Goal: Information Seeking & Learning: Learn about a topic

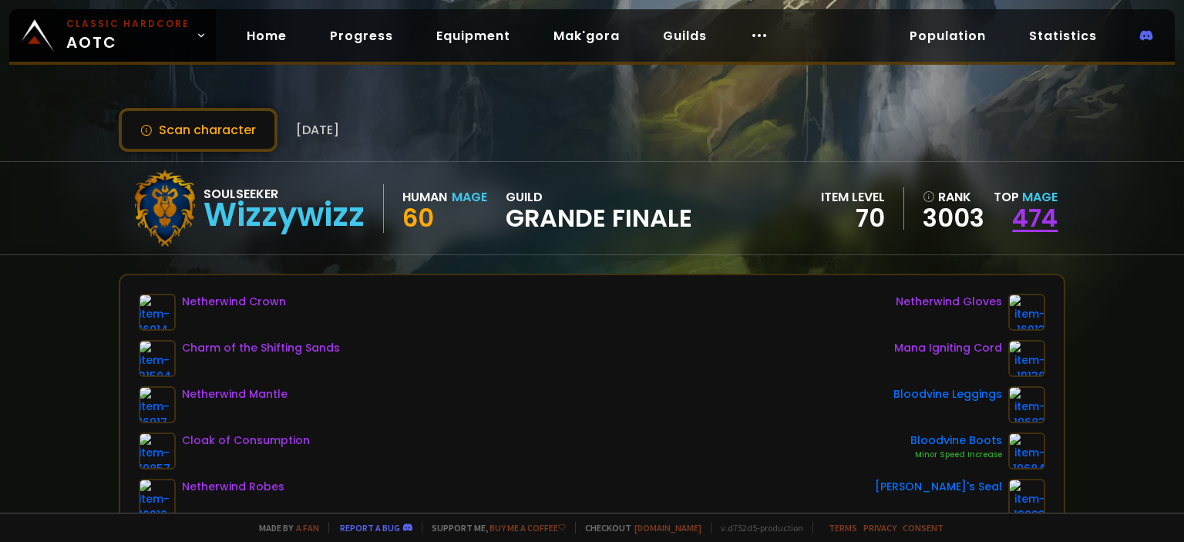
click at [1038, 212] on link "474" at bounding box center [1034, 217] width 45 height 35
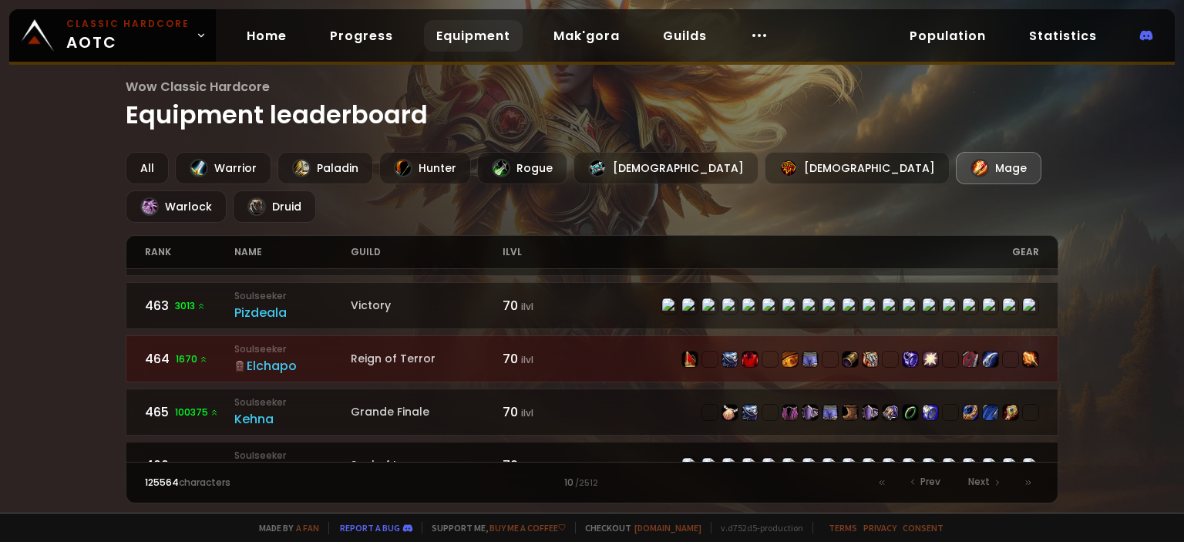
scroll to position [621, 0]
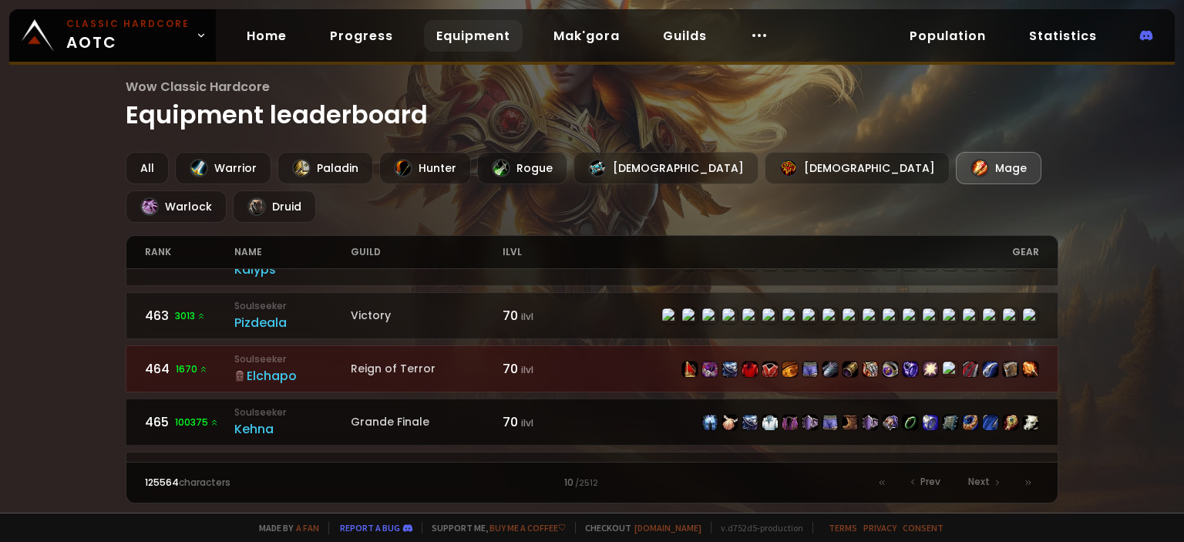
click at [594, 399] on link "465 100375 Soulseeker Kehna Grande Finale 70 ilvl" at bounding box center [592, 422] width 933 height 47
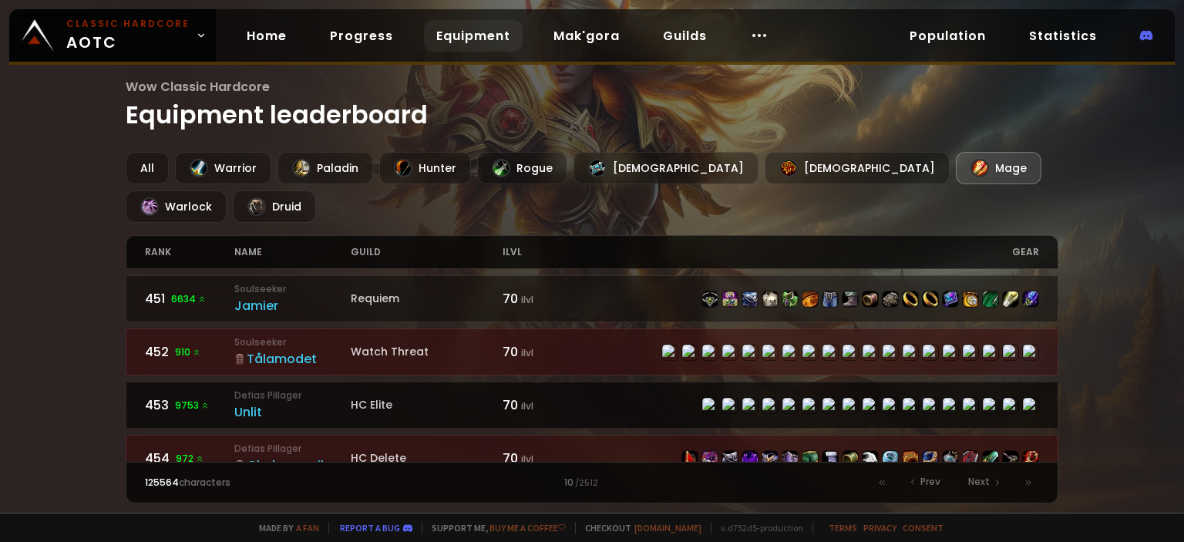
click at [255, 402] on div "Unlit" at bounding box center [292, 411] width 116 height 19
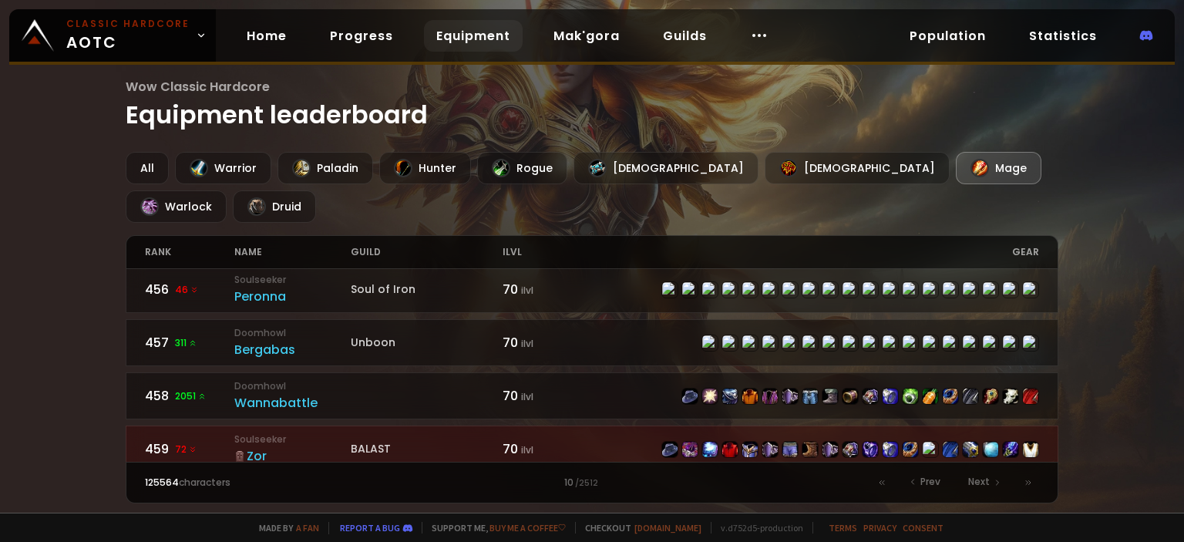
scroll to position [311, 0]
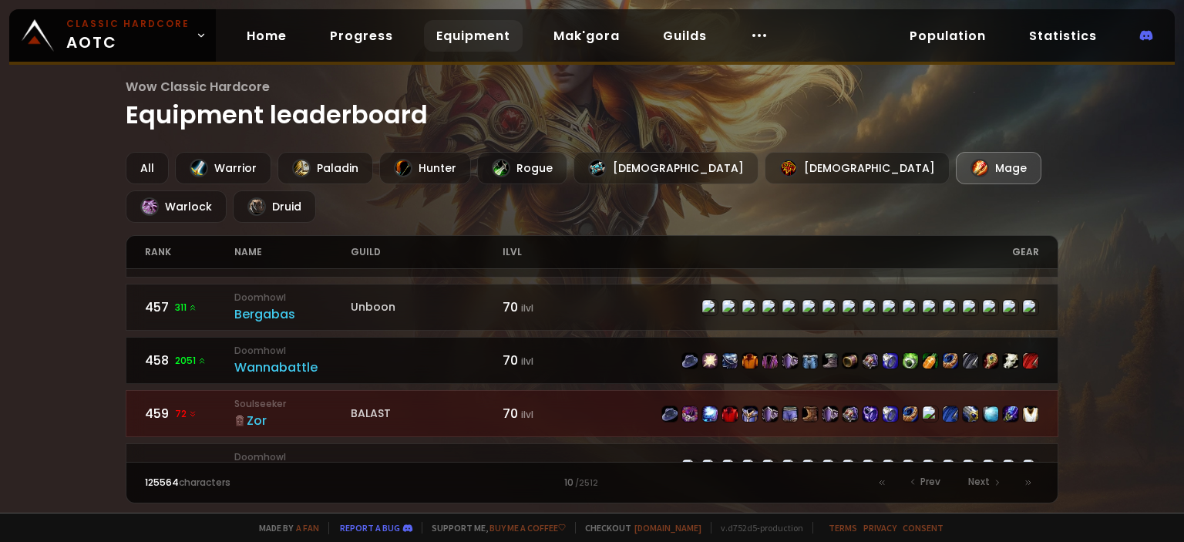
click at [295, 358] on div "Wannabattle" at bounding box center [292, 367] width 116 height 19
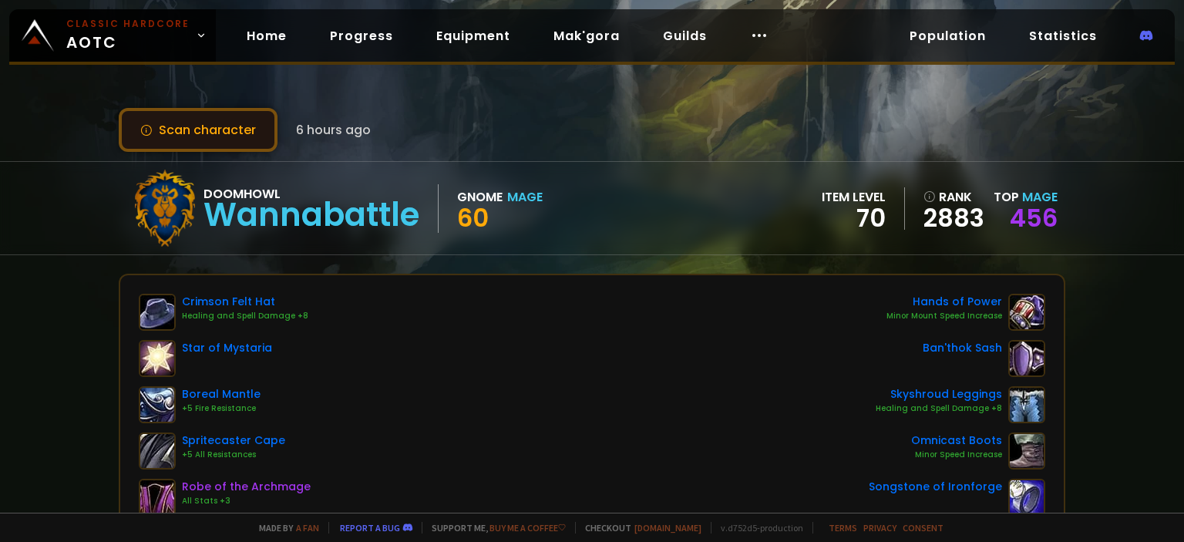
click at [217, 149] on button "Scan character" at bounding box center [198, 130] width 159 height 44
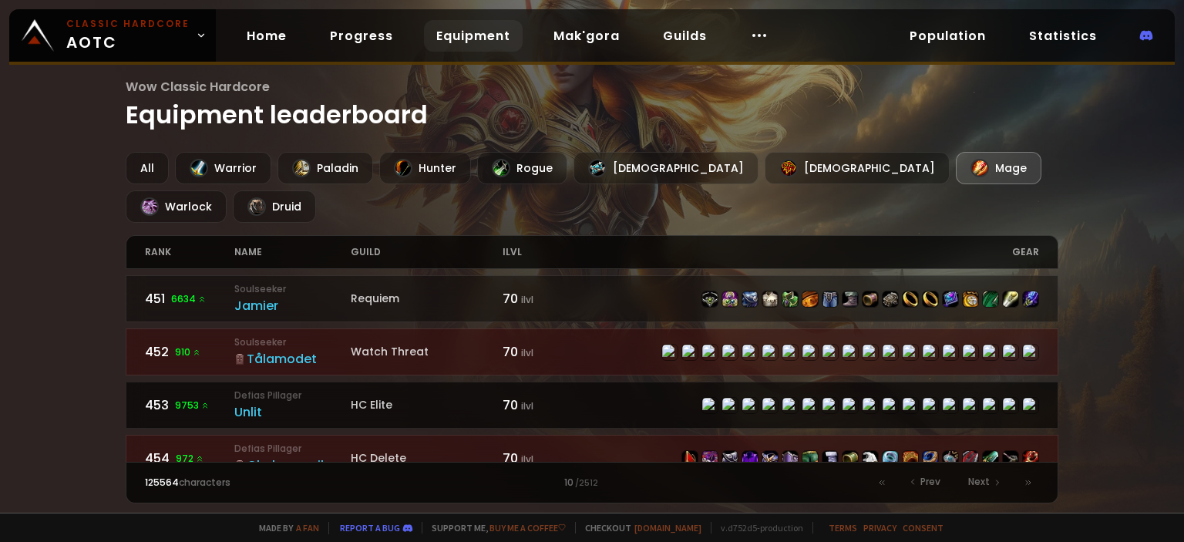
scroll to position [414, 0]
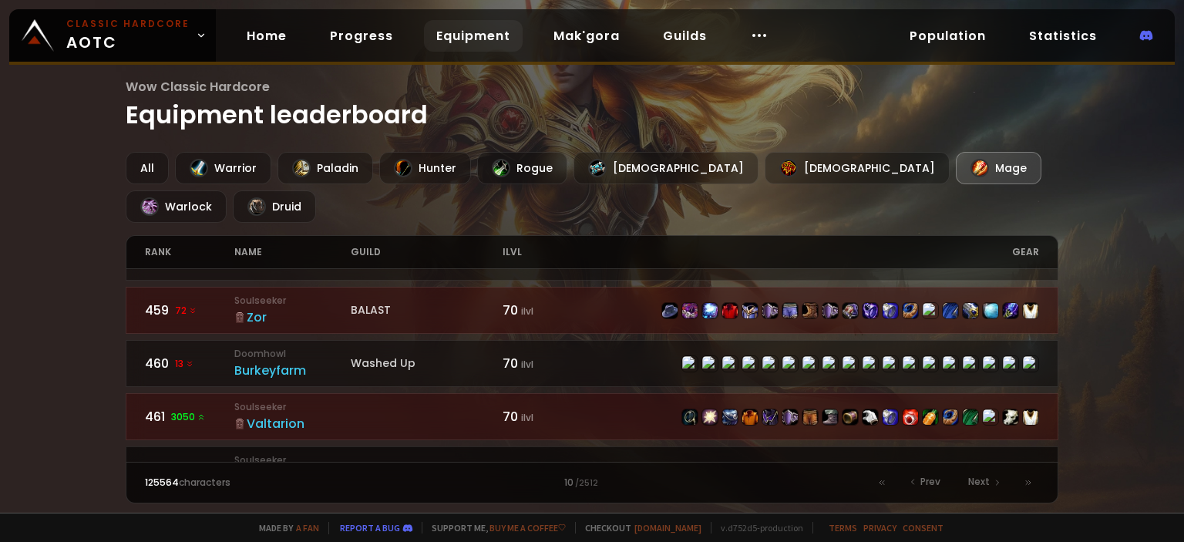
click at [291, 453] on small "Soulseeker" at bounding box center [292, 460] width 116 height 14
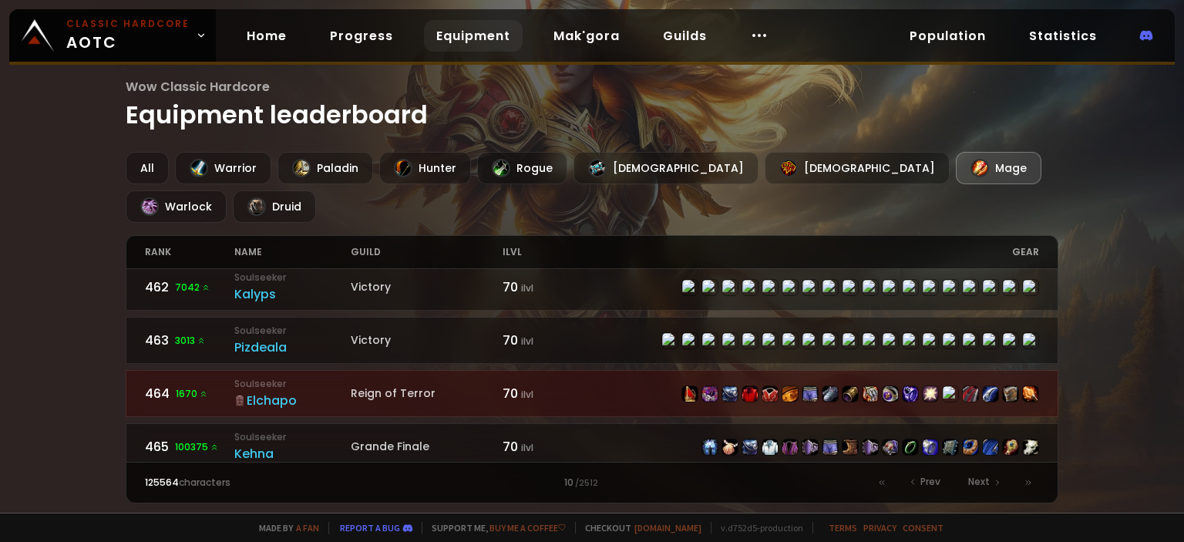
scroll to position [621, 0]
